Goal: Transaction & Acquisition: Subscribe to service/newsletter

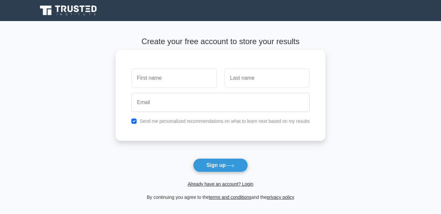
click at [147, 77] on input "text" at bounding box center [173, 77] width 85 height 19
type input "marrion"
click at [237, 80] on input "text" at bounding box center [267, 77] width 85 height 19
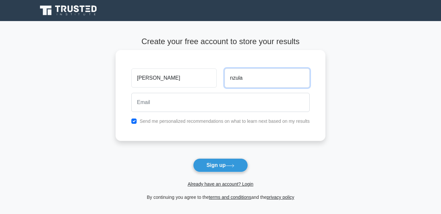
type input "nzula"
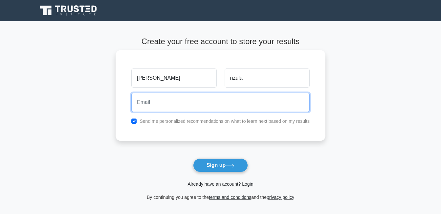
click at [192, 99] on input "email" at bounding box center [220, 102] width 178 height 19
type input "marrionNzula89@gmai.com"
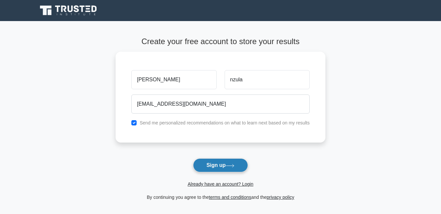
click at [202, 160] on button "Sign up" at bounding box center [220, 165] width 55 height 14
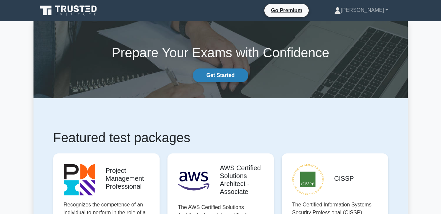
click at [231, 79] on link "Get Started" at bounding box center [220, 75] width 55 height 14
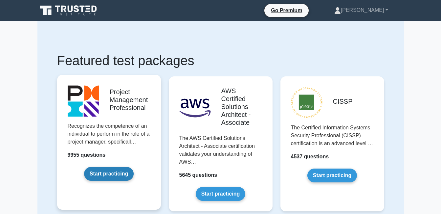
click at [129, 174] on link "Start practicing" at bounding box center [109, 174] width 50 height 14
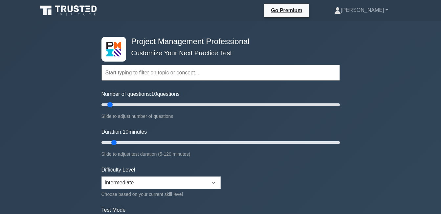
click at [108, 72] on input "text" at bounding box center [221, 73] width 239 height 16
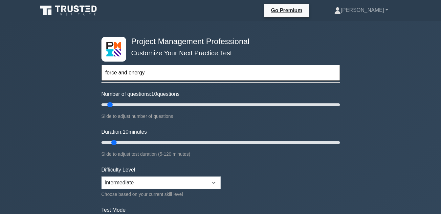
click at [179, 78] on input "force and energy" at bounding box center [221, 73] width 239 height 16
click at [179, 75] on input "force and energy" at bounding box center [221, 73] width 239 height 16
type input "force and energy"
click at [362, 8] on link "[PERSON_NAME]" at bounding box center [361, 10] width 85 height 13
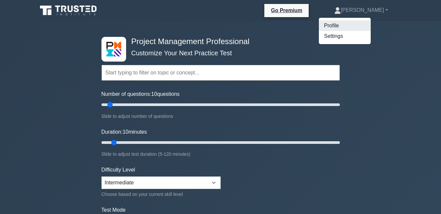
click at [358, 23] on link "Profile" at bounding box center [345, 25] width 52 height 11
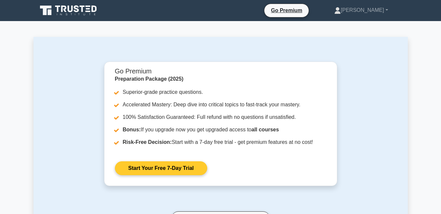
click at [180, 166] on link "Start Your Free 7-Day Trial" at bounding box center [161, 168] width 92 height 14
click at [171, 165] on link "Start Your Free 7-Day Trial" at bounding box center [161, 168] width 92 height 14
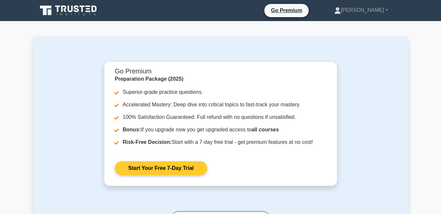
click at [171, 165] on link "Start Your Free 7-Day Trial" at bounding box center [161, 168] width 92 height 14
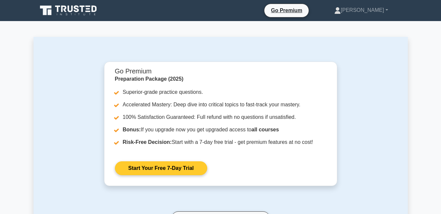
click at [171, 165] on link "Start Your Free 7-Day Trial" at bounding box center [161, 168] width 92 height 14
